Goal: Task Accomplishment & Management: Manage account settings

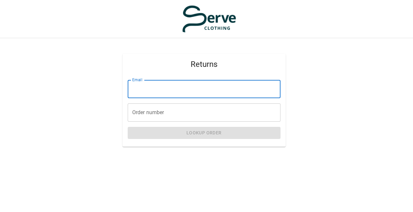
click at [190, 94] on input "Email" at bounding box center [204, 89] width 153 height 18
type input "**********"
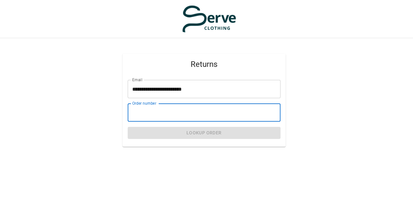
click at [166, 113] on input "Order number" at bounding box center [204, 113] width 153 height 18
paste input "****"
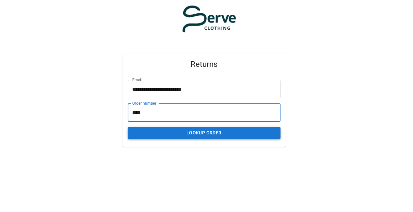
type input "****"
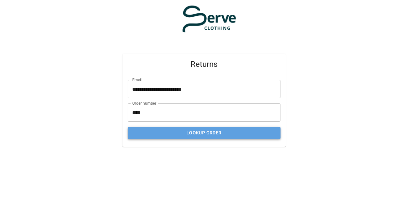
click at [207, 134] on button "Lookup Order" at bounding box center [204, 133] width 153 height 12
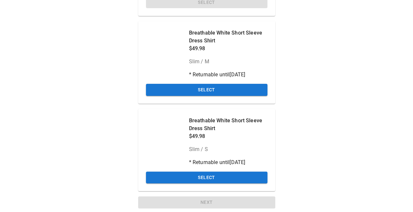
scroll to position [142, 0]
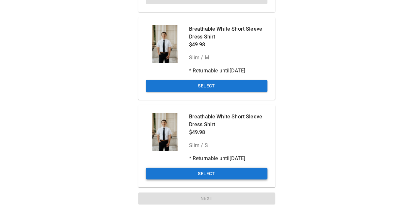
click at [227, 173] on button "Select" at bounding box center [207, 174] width 122 height 12
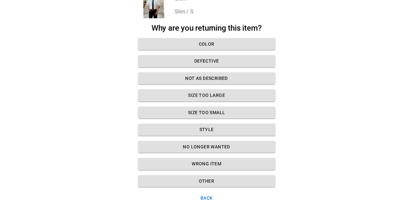
scroll to position [52, 0]
click at [223, 111] on button "Size too small" at bounding box center [206, 113] width 137 height 12
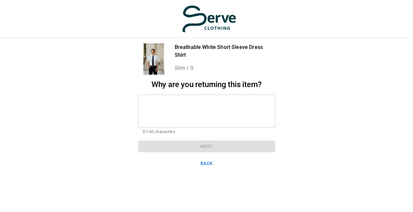
scroll to position [5, 0]
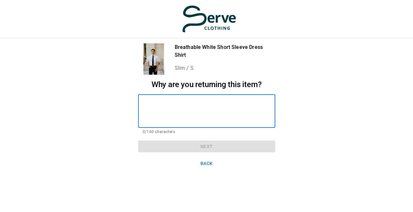
click at [220, 106] on textarea at bounding box center [207, 111] width 128 height 23
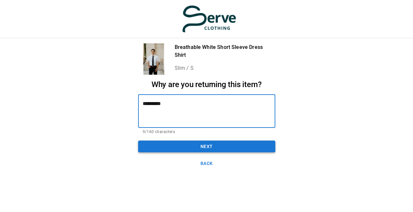
type textarea "*********"
click at [206, 143] on button "Next" at bounding box center [206, 147] width 137 height 12
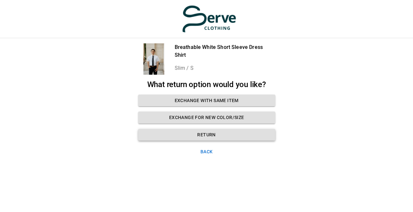
click at [205, 129] on button "Return" at bounding box center [206, 135] width 137 height 12
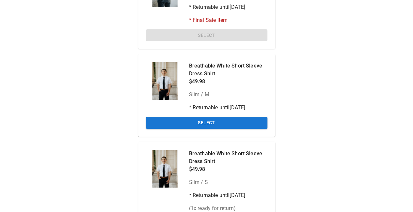
scroll to position [0, 0]
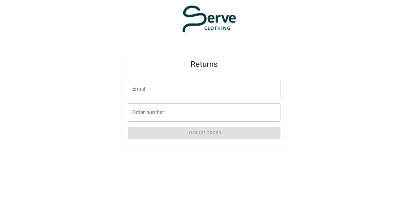
click at [161, 93] on input "Email" at bounding box center [204, 89] width 153 height 18
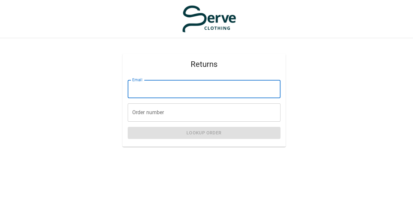
type input "**********"
click at [147, 111] on input "Order number" at bounding box center [204, 113] width 153 height 18
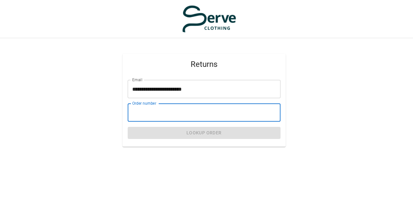
type input "****"
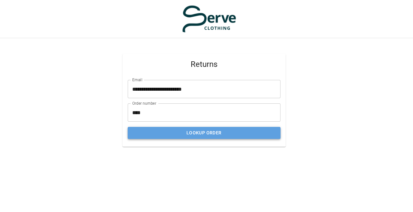
click at [182, 136] on button "Lookup Order" at bounding box center [204, 133] width 153 height 12
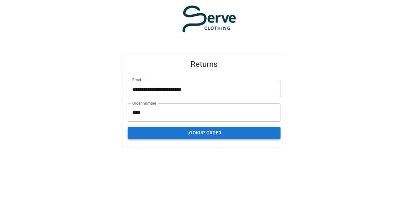
click at [215, 136] on button "Lookup Order" at bounding box center [204, 133] width 153 height 12
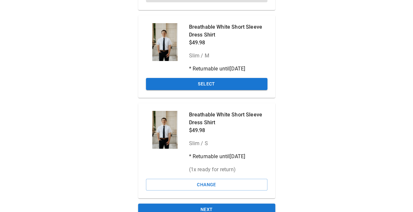
scroll to position [155, 0]
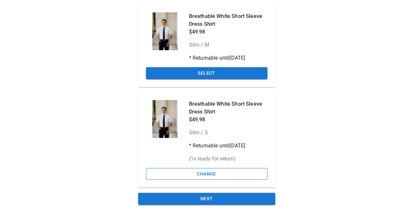
click at [216, 172] on button "Change" at bounding box center [207, 174] width 122 height 12
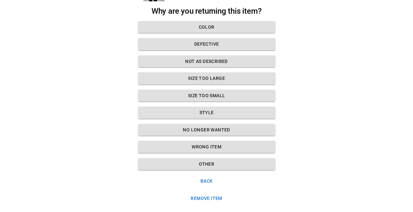
scroll to position [69, 0]
click at [221, 99] on button "Size too small" at bounding box center [206, 96] width 137 height 12
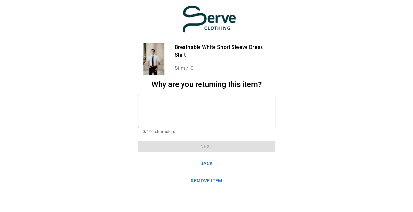
click at [220, 100] on textarea at bounding box center [207, 111] width 128 height 23
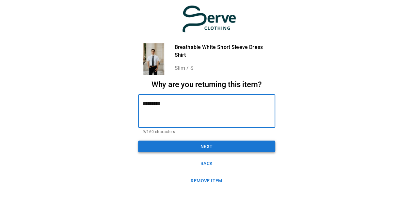
type textarea "*********"
click at [210, 143] on button "Next" at bounding box center [206, 147] width 137 height 12
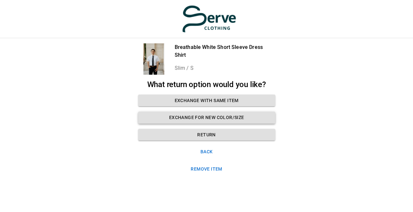
click at [215, 113] on button "Exchange for new color/size" at bounding box center [206, 118] width 137 height 12
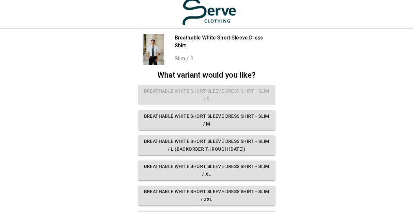
scroll to position [3, 0]
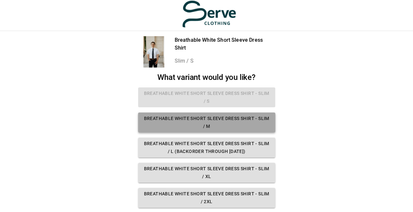
click at [231, 121] on button "Breathable White Short Sleeve Dress Shirt - Slim / M" at bounding box center [206, 123] width 137 height 20
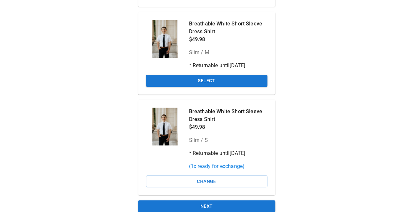
scroll to position [155, 0]
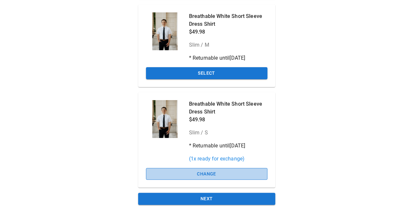
click at [201, 173] on button "Change" at bounding box center [207, 174] width 122 height 12
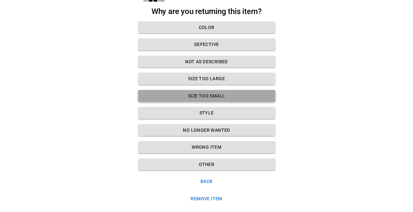
click at [206, 94] on button "Size too small" at bounding box center [206, 96] width 137 height 12
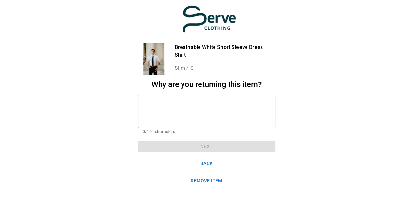
click at [203, 95] on div "* ​" at bounding box center [206, 111] width 137 height 33
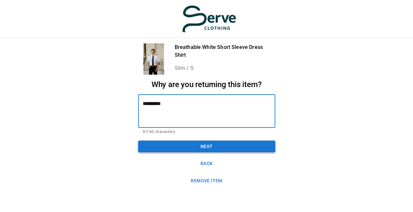
type textarea "*********"
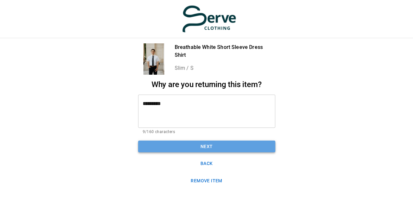
click at [195, 141] on button "Next" at bounding box center [206, 147] width 137 height 12
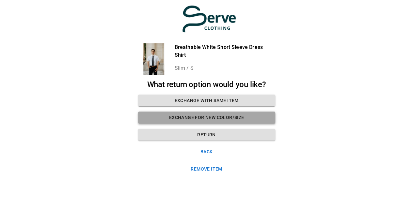
click at [208, 117] on button "Exchange for new color/size" at bounding box center [206, 118] width 137 height 12
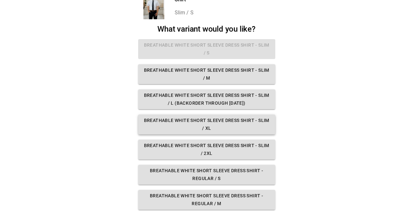
scroll to position [0, 0]
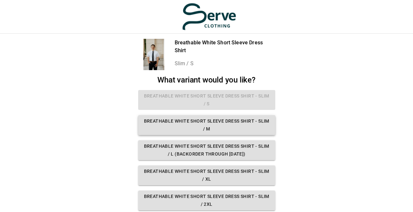
click at [234, 126] on button "Breathable White Short Sleeve Dress Shirt - Slim / M" at bounding box center [206, 125] width 137 height 20
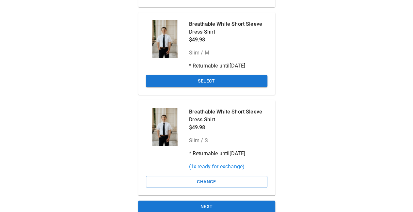
scroll to position [155, 0]
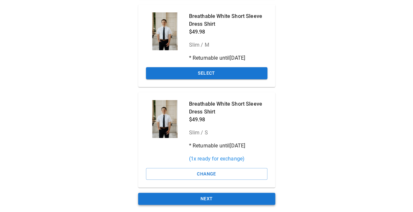
click at [221, 201] on button "Next" at bounding box center [206, 199] width 137 height 12
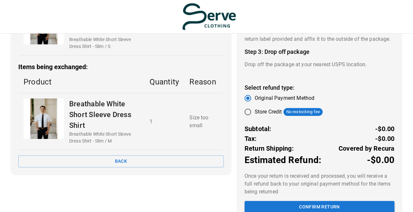
scroll to position [127, 0]
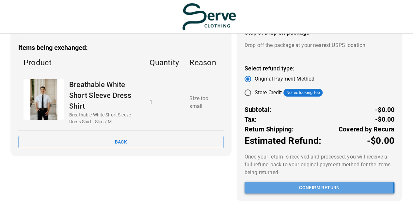
click at [303, 187] on button "Confirm return" at bounding box center [320, 188] width 150 height 12
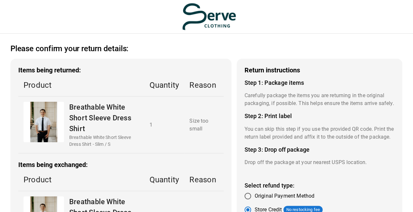
scroll to position [120, 0]
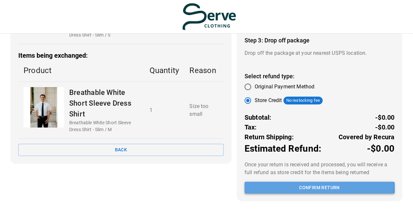
click at [316, 187] on button "Confirm return" at bounding box center [320, 188] width 150 height 12
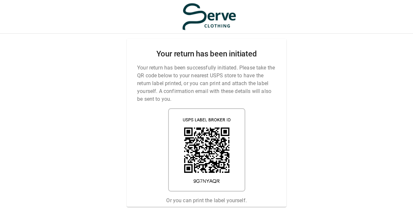
scroll to position [0, 0]
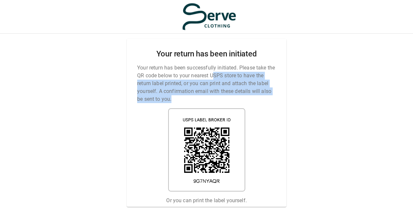
drag, startPoint x: 224, startPoint y: 79, endPoint x: 238, endPoint y: 101, distance: 26.4
click at [238, 101] on p "Your return has been successfully initiated. Please take the QR code below to y…" at bounding box center [206, 83] width 139 height 39
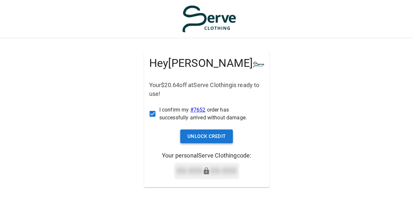
click at [212, 138] on button "Unlock Credit" at bounding box center [206, 137] width 53 height 14
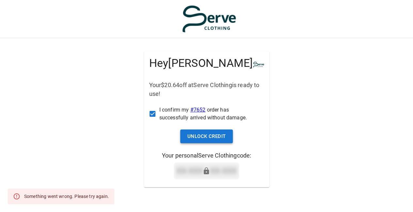
click at [208, 135] on button "Unlock Credit" at bounding box center [206, 137] width 53 height 14
